Goal: Task Accomplishment & Management: Manage account settings

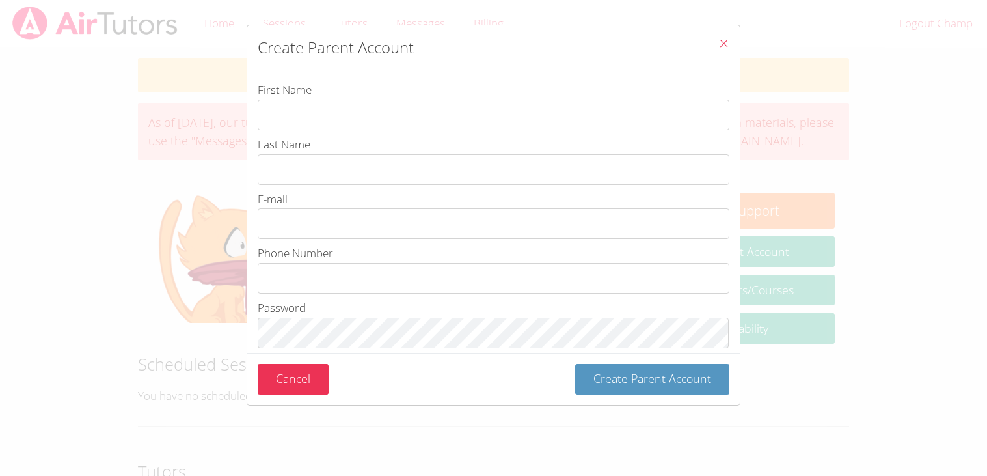
click at [719, 42] on icon "Close" at bounding box center [723, 43] width 11 height 11
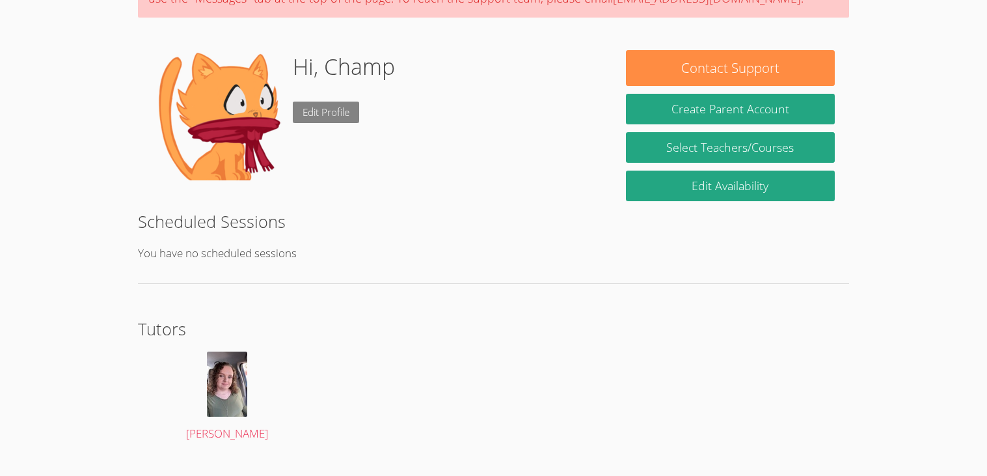
scroll to position [169, 0]
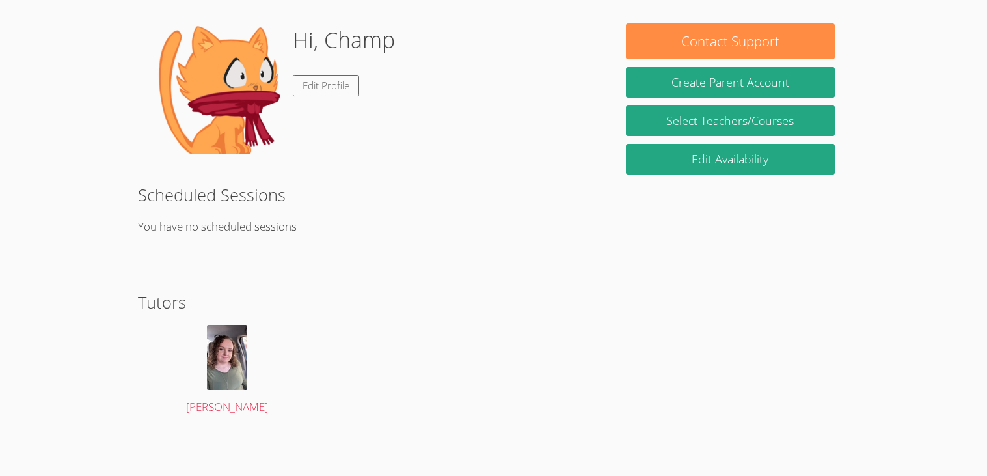
click at [307, 95] on div "Edit Profile" at bounding box center [326, 85] width 66 height 21
click at [311, 89] on link "Edit Profile" at bounding box center [326, 85] width 66 height 21
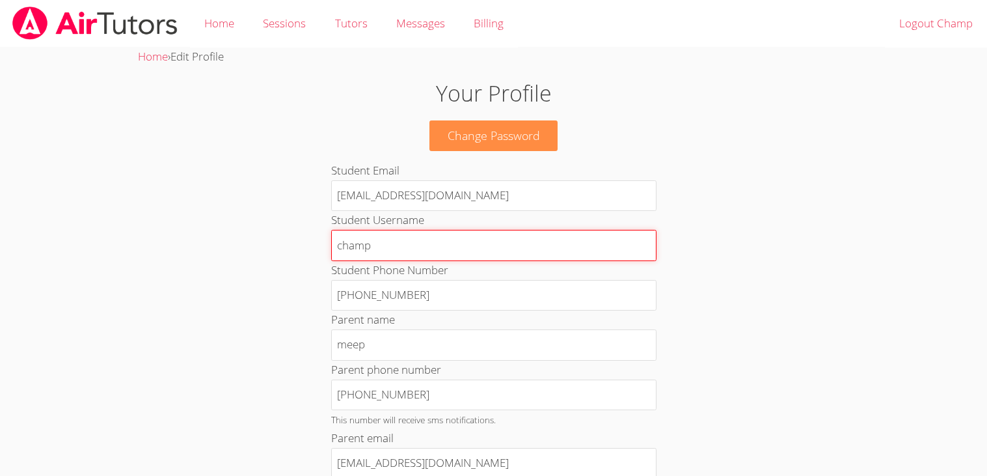
click at [486, 238] on input "champ" at bounding box center [493, 245] width 325 height 31
type input "c"
type input "bane"
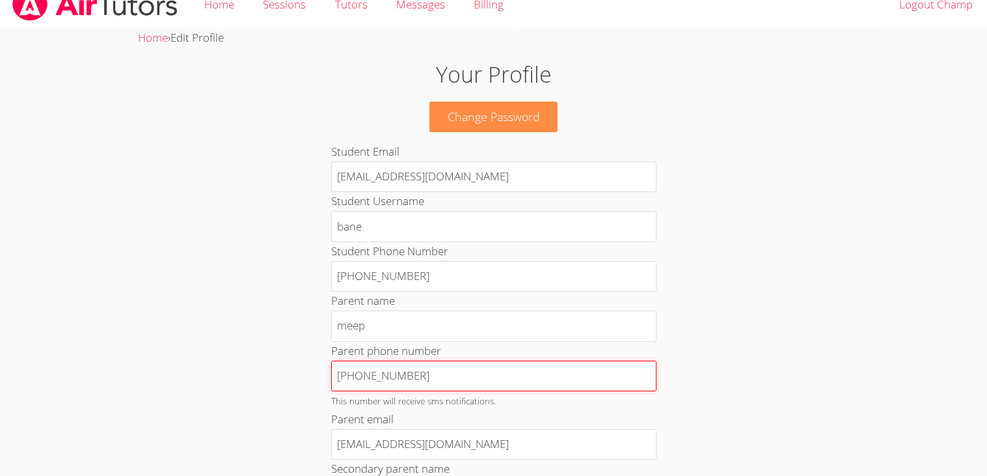
drag, startPoint x: 472, startPoint y: 367, endPoint x: 275, endPoint y: 380, distance: 198.3
type input "6767676767667"
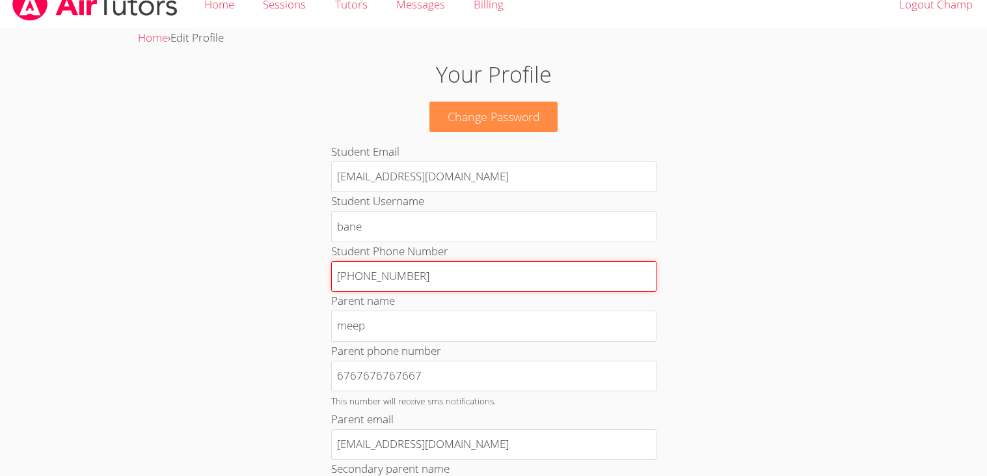
drag, startPoint x: 417, startPoint y: 276, endPoint x: 171, endPoint y: 266, distance: 246.2
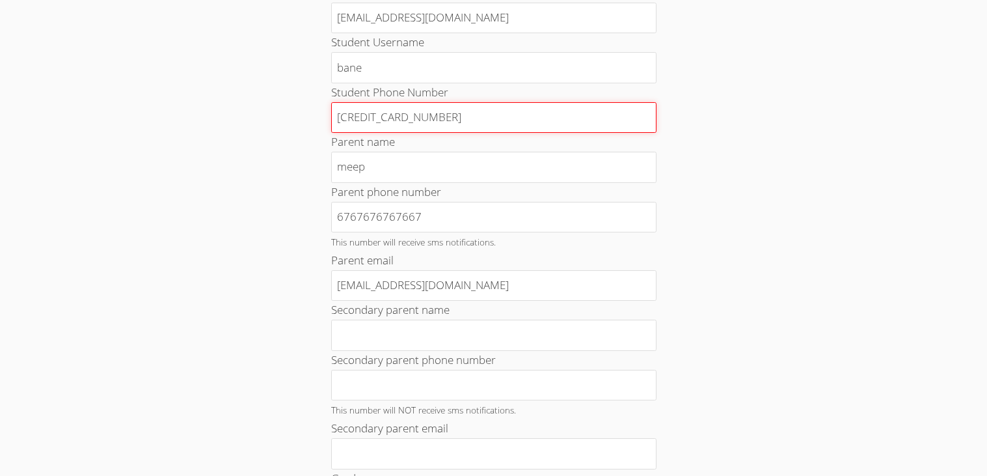
scroll to position [179, 0]
type input "[CREDIT_CARD_NUMBER]"
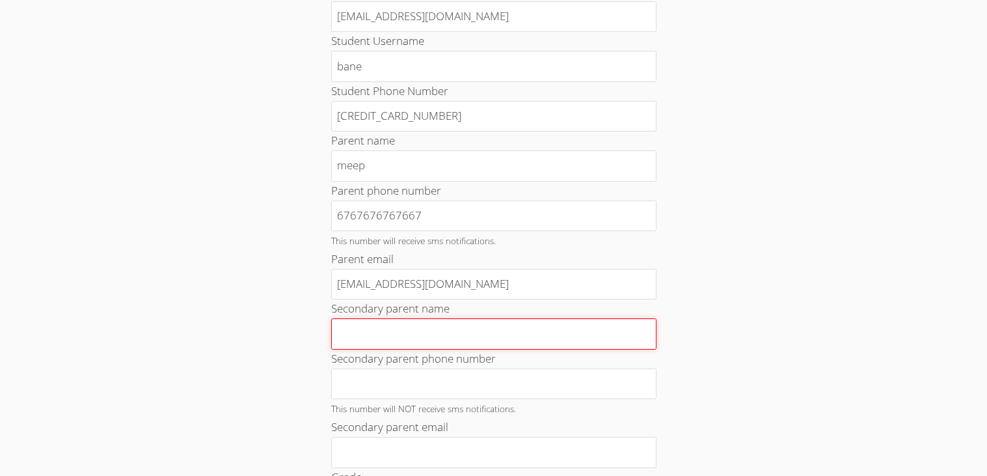
click at [394, 325] on input "Secondary parent name" at bounding box center [493, 333] width 325 height 31
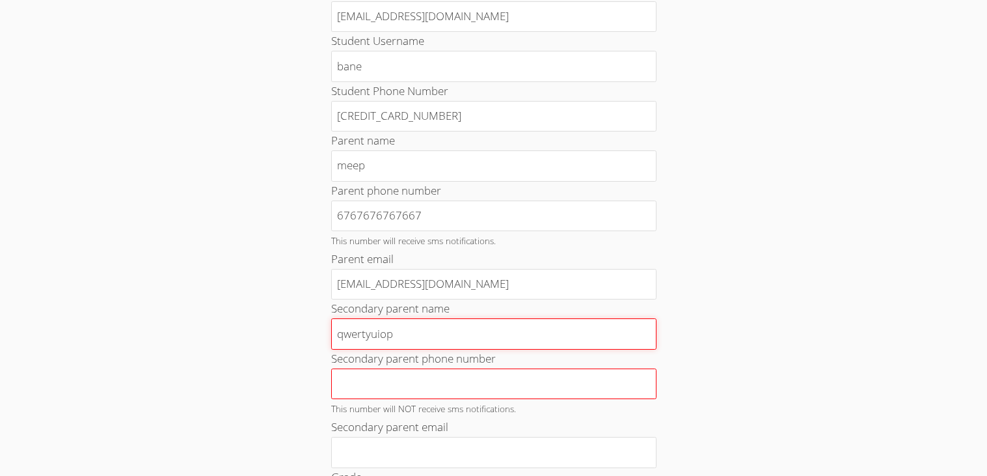
type input "qwertyuiop"
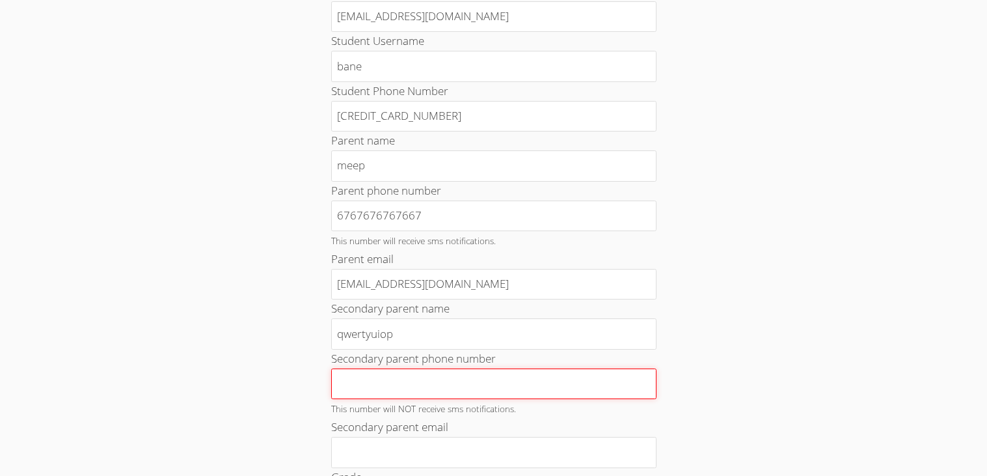
click at [369, 385] on input "Secondary parent phone number" at bounding box center [493, 383] width 325 height 31
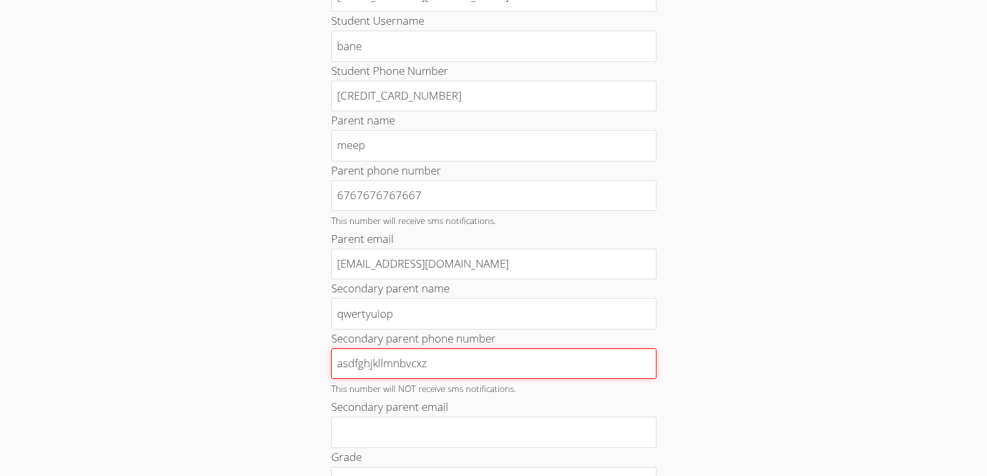
scroll to position [201, 0]
type input "asdfghjkllmnbvcxz"
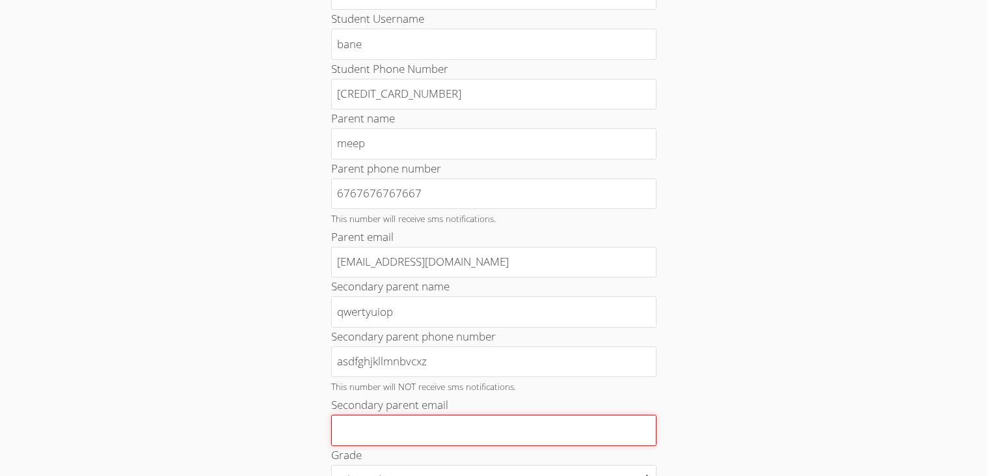
click at [377, 424] on input "Secondary parent email" at bounding box center [493, 430] width 325 height 31
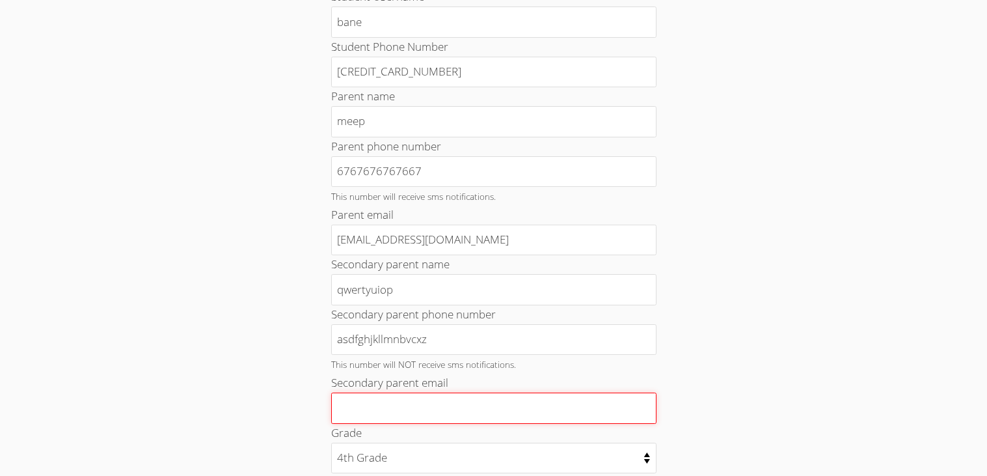
scroll to position [230, 0]
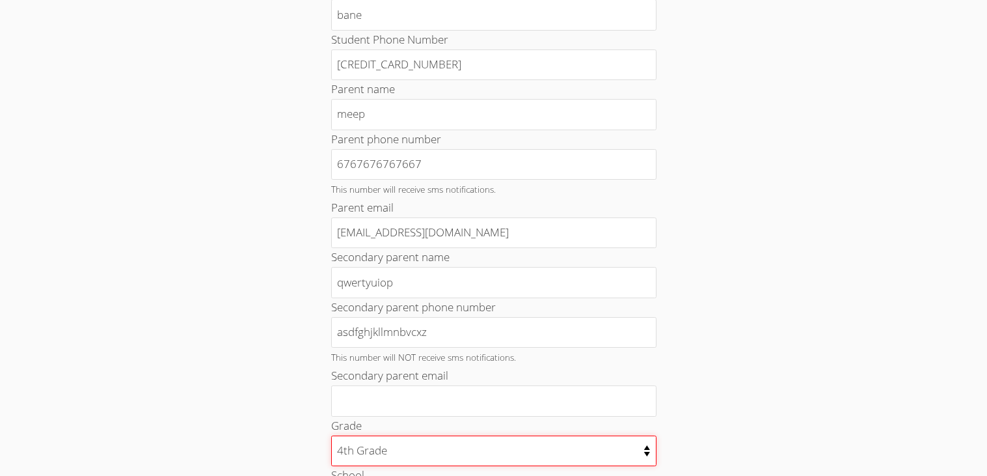
click at [382, 443] on select "Kindergarten 1st Grade 2nd Grade 3rd Grade 4th Grade 5th Grade 6th Grade 7th Gr…" at bounding box center [493, 450] width 325 height 31
select select "6"
click at [331, 436] on select "Kindergarten 1st Grade 2nd Grade 3rd Grade 4th Grade 5th Grade 6th Grade 7th Gr…" at bounding box center [493, 450] width 325 height 31
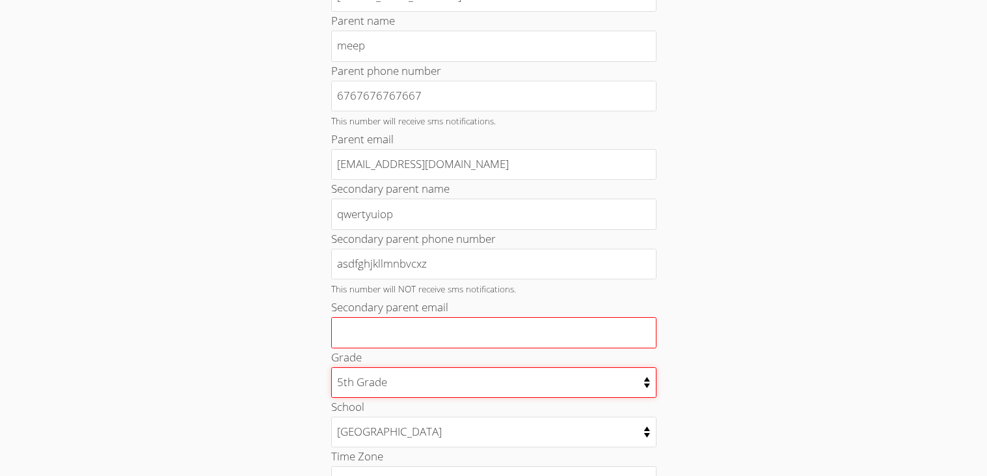
scroll to position [302, 0]
